Goal: Information Seeking & Learning: Check status

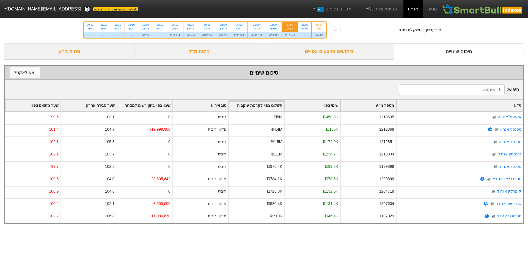
click at [324, 57] on div "ביקושים והיצעים צפויים" at bounding box center [329, 51] width 130 height 16
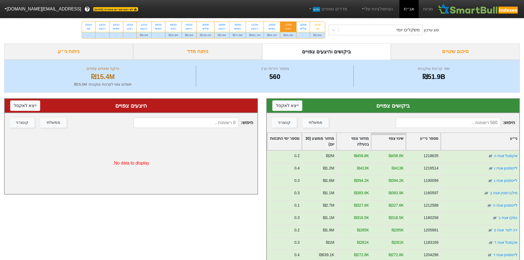
scroll to position [73, 0]
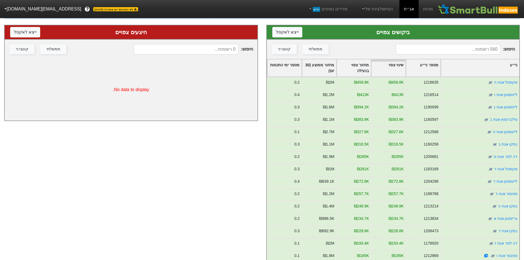
click at [471, 48] on input at bounding box center [448, 49] width 105 height 10
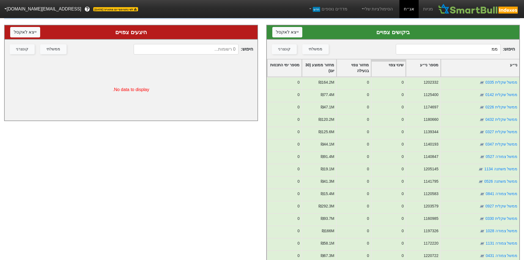
type input "מ"
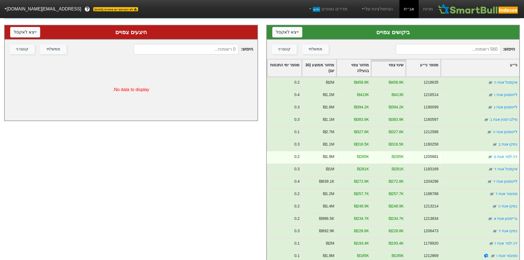
scroll to position [0, 0]
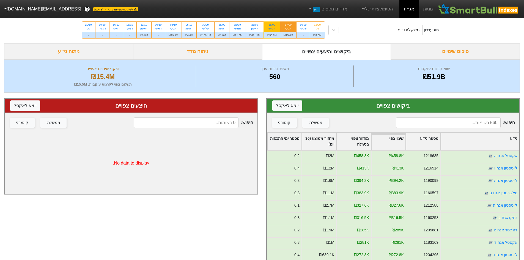
click at [271, 27] on div "חמישי" at bounding box center [272, 29] width 10 height 4
click at [271, 25] on input "18/09 חמישי ₪53.1M" at bounding box center [270, 24] width 4 height 4
radio input "true"
click at [439, 51] on div "סיכום שינויים" at bounding box center [455, 51] width 129 height 16
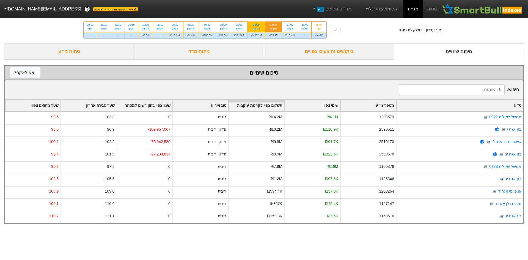
click at [255, 26] on div "21/09" at bounding box center [256, 25] width 11 height 4
click at [255, 25] on input "21/09 ראשון ₪491.1M" at bounding box center [255, 24] width 4 height 4
radio input "true"
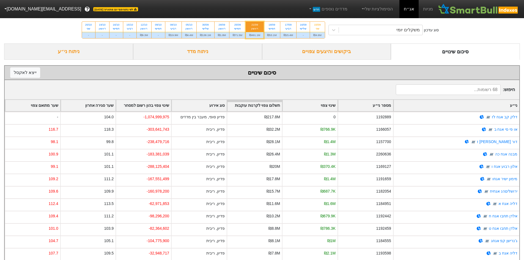
click at [471, 102] on div "ני״ע" at bounding box center [456, 105] width 126 height 11
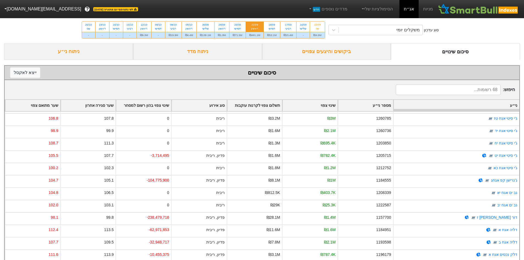
click at [323, 53] on div "ביקושים והיצעים צפויים" at bounding box center [326, 51] width 129 height 16
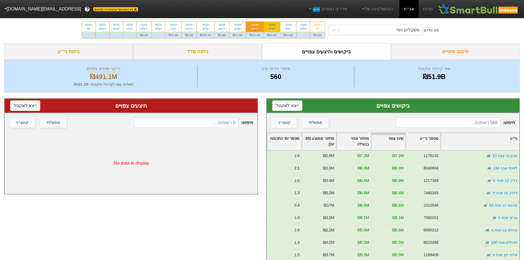
click at [276, 26] on div "18/09" at bounding box center [272, 25] width 10 height 4
click at [272, 25] on input "18/09 חמישי ₪53.1M" at bounding box center [270, 24] width 4 height 4
radio input "true"
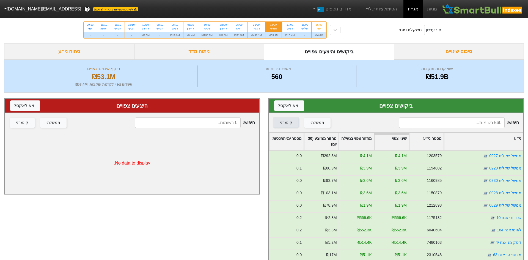
click at [288, 124] on div "קונצרני" at bounding box center [286, 123] width 12 height 6
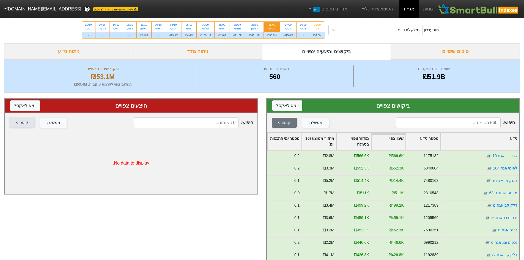
click at [26, 122] on div "קונצרני" at bounding box center [22, 123] width 12 height 6
click at [274, 122] on button "קונצרני" at bounding box center [284, 123] width 25 height 10
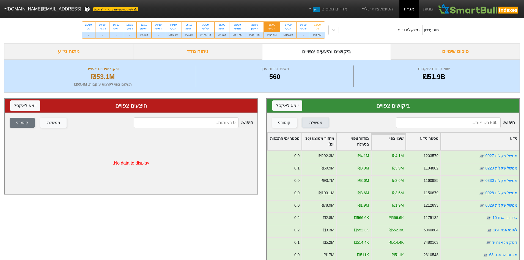
click at [303, 122] on button "ממשלתי" at bounding box center [315, 123] width 26 height 10
click at [290, 122] on button "קונצרני" at bounding box center [284, 123] width 25 height 10
click at [208, 27] on div "שלישי" at bounding box center [205, 29] width 11 height 4
click at [205, 25] on input "30/09 שלישי ₪138.1M" at bounding box center [204, 24] width 4 height 4
radio input "true"
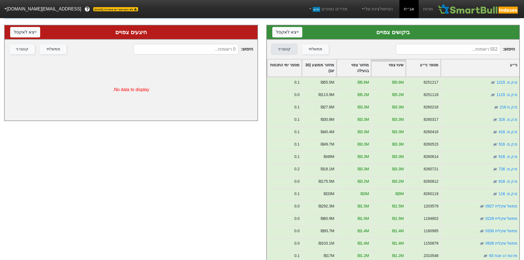
click at [285, 53] on button "קונצרני" at bounding box center [284, 49] width 25 height 10
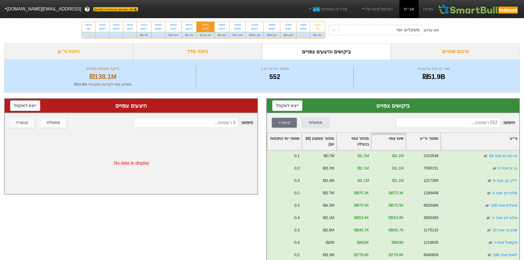
click at [321, 118] on button "ממשלתי" at bounding box center [315, 123] width 26 height 10
